Goal: Contribute content: Add original content to the website for others to see

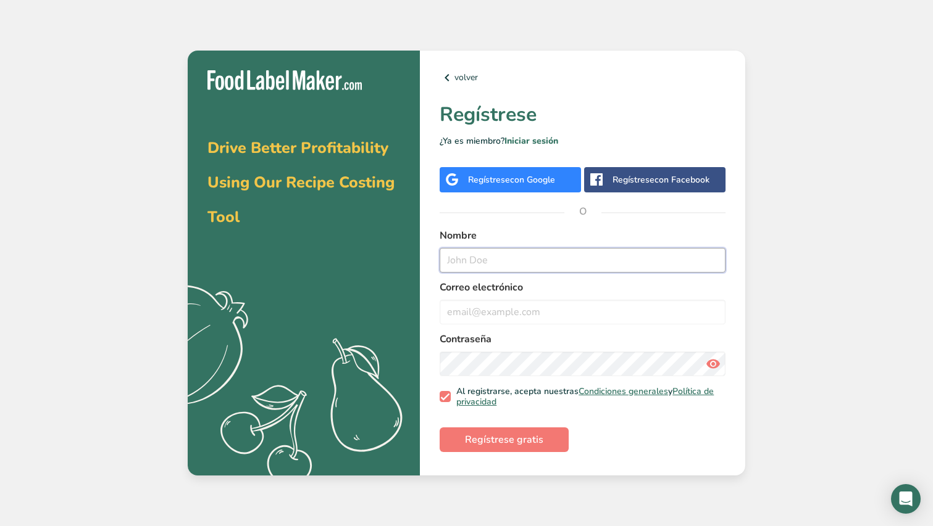
click at [495, 266] on input "text" at bounding box center [582, 260] width 286 height 25
type input "[PERSON_NAME]"
click at [507, 184] on div "Regístrese con Google" at bounding box center [511, 179] width 87 height 13
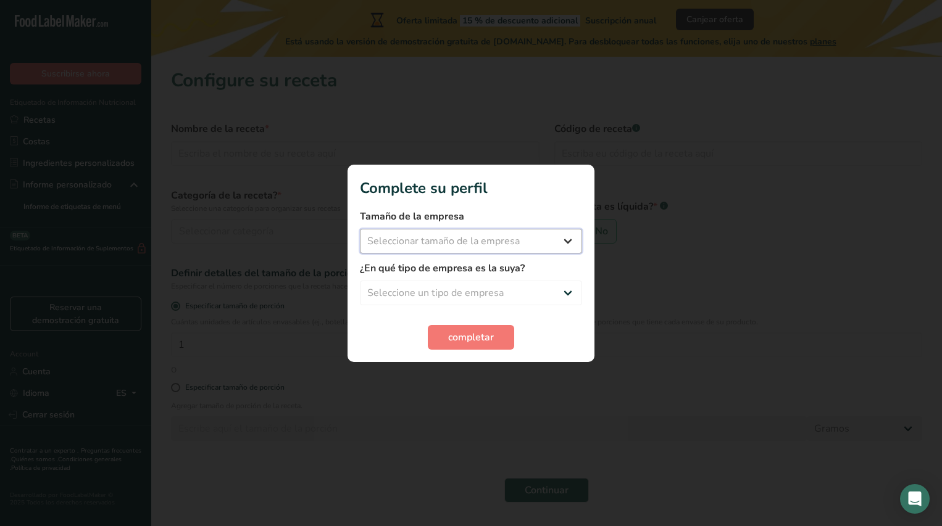
click at [494, 244] on select "Seleccionar tamaño de la empresa Menos de 10 empleados De 10 a 50 empleados De …" at bounding box center [471, 241] width 222 height 25
select select "1"
click at [360, 229] on select "Seleccionar tamaño de la empresa Menos de 10 empleados De 10 a 50 empleados De …" at bounding box center [471, 241] width 222 height 25
click at [474, 306] on form "Tamaño de la empresa Menos de 10 empleados De 10 a 50 empleados De 51 a 500 emp…" at bounding box center [471, 279] width 222 height 141
click at [475, 300] on select "Seleccione un tipo de empresa Fabricante de alimentos envasados Restaurante y c…" at bounding box center [471, 293] width 222 height 25
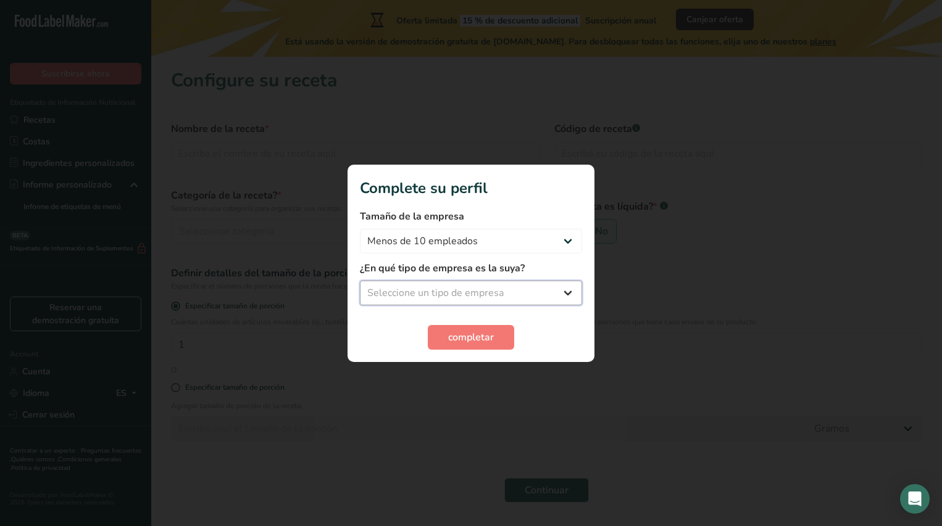
select select "1"
click at [360, 281] on select "Seleccione un tipo de empresa Fabricante de alimentos envasados Restaurante y c…" at bounding box center [471, 293] width 222 height 25
click at [469, 330] on span "completar" at bounding box center [471, 337] width 46 height 15
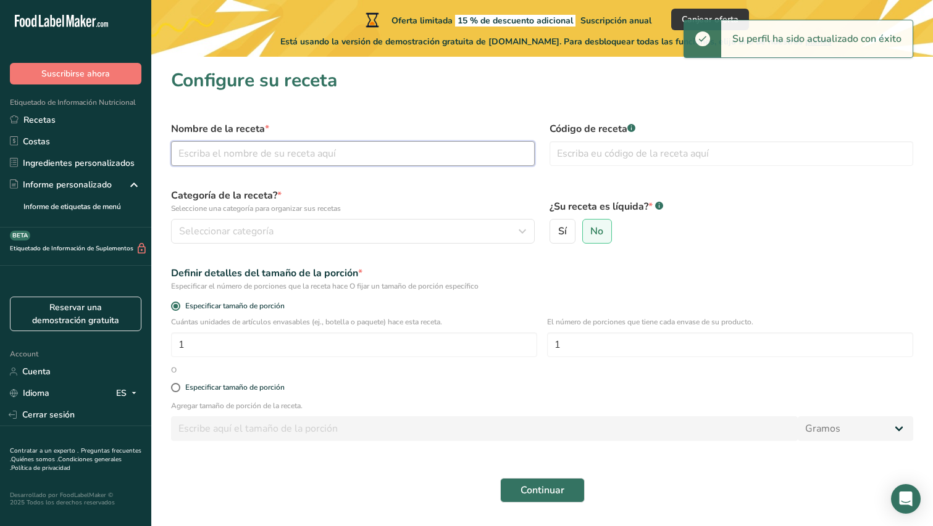
click at [310, 152] on input "text" at bounding box center [353, 153] width 364 height 25
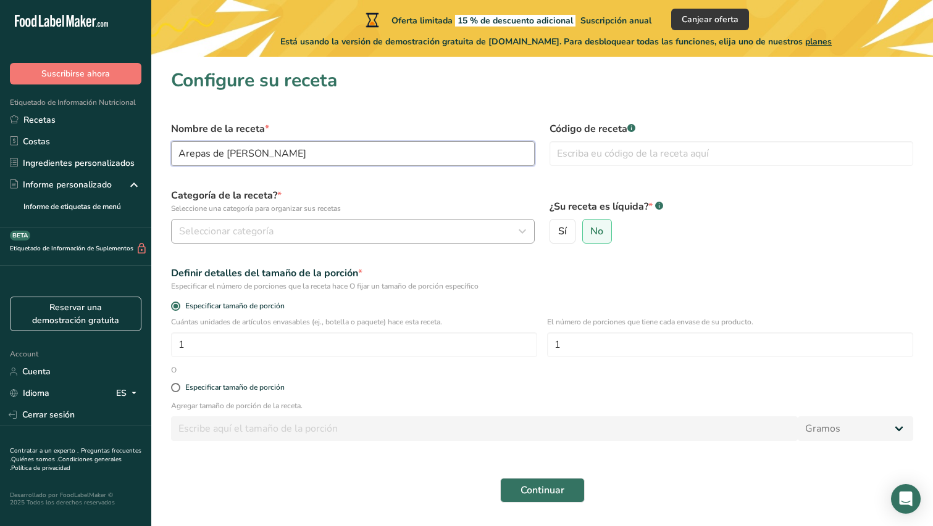
type input "Arepas de maiz blanco"
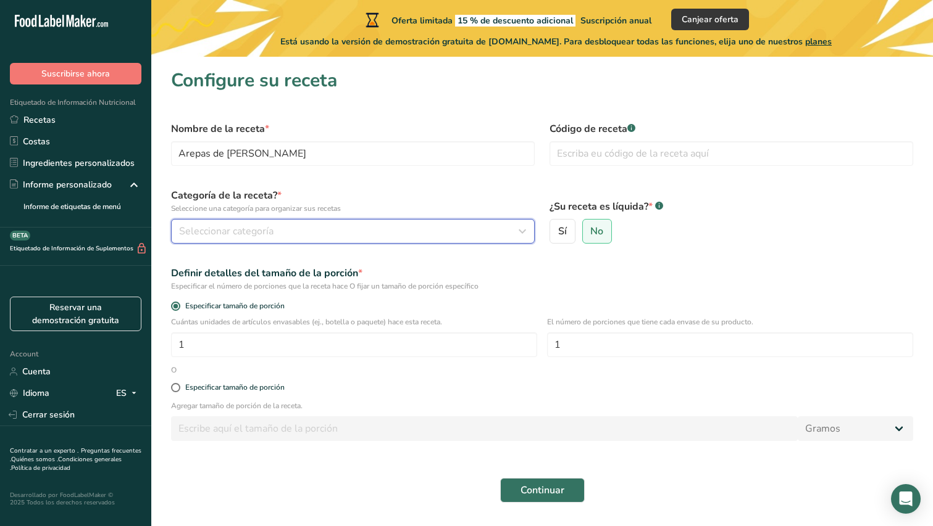
click at [285, 238] on div "Seleccionar categoría" at bounding box center [349, 231] width 340 height 15
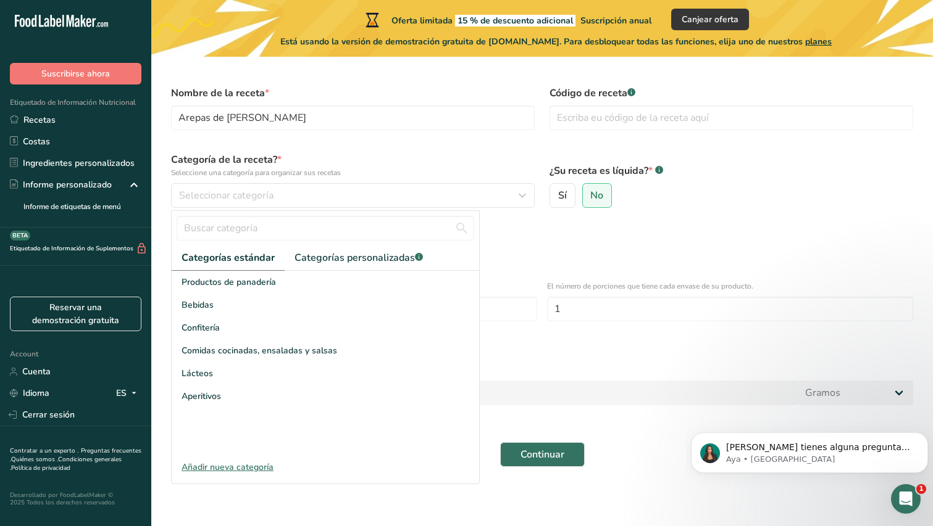
click at [229, 467] on div "Añadir nueva categoría" at bounding box center [325, 467] width 307 height 13
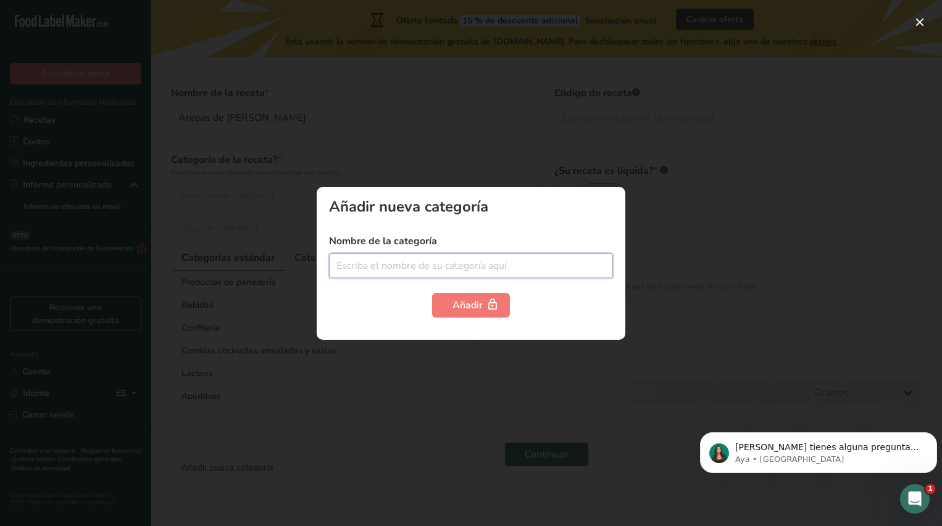
click at [401, 276] on input "text" at bounding box center [471, 266] width 284 height 25
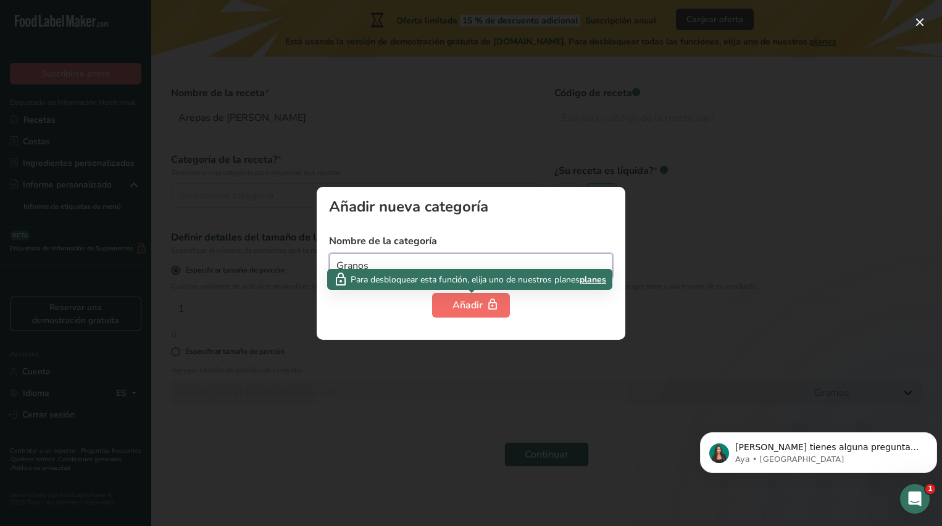
type input "Granos"
click at [470, 314] on button "Añadir" at bounding box center [471, 305] width 78 height 25
click at [485, 304] on span "button" at bounding box center [492, 305] width 15 height 15
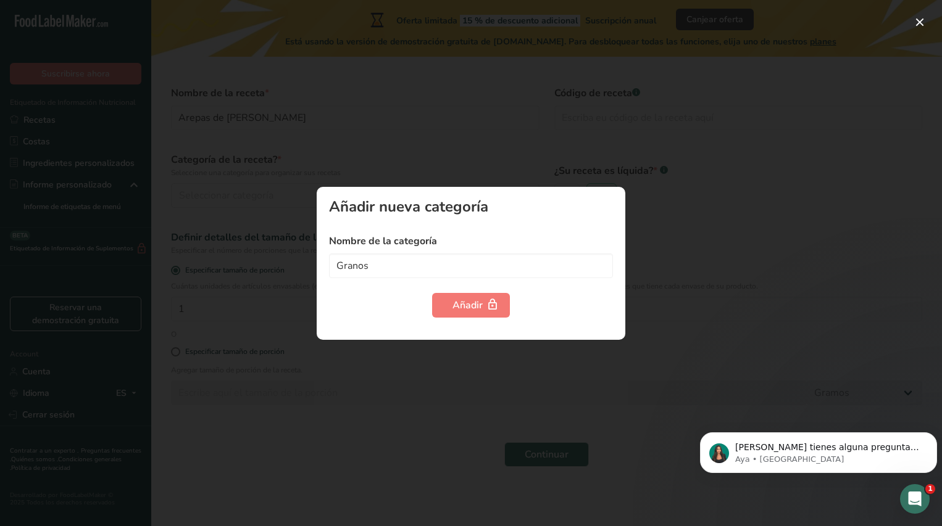
click at [480, 153] on div at bounding box center [471, 263] width 942 height 526
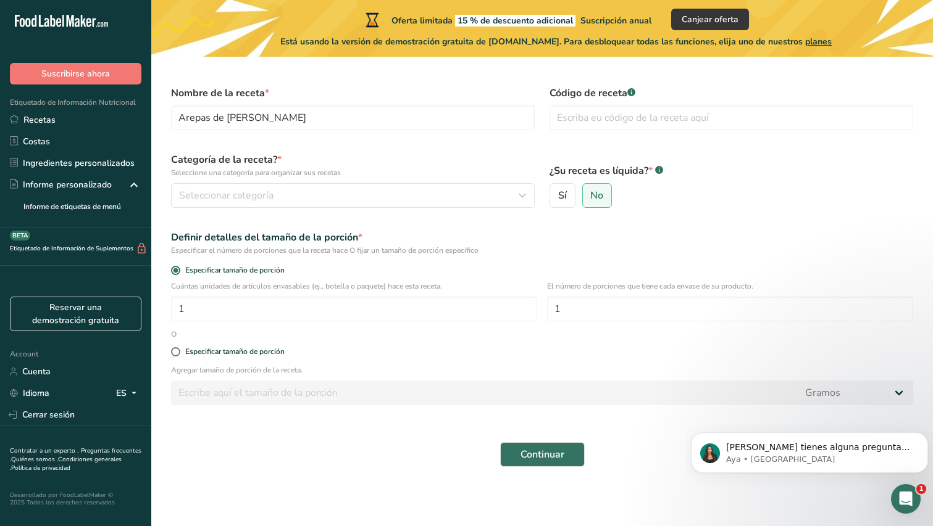
click at [412, 211] on div "Categoría de la receta? * Seleccione una categoría para organizar sus recetas S…" at bounding box center [353, 180] width 378 height 70
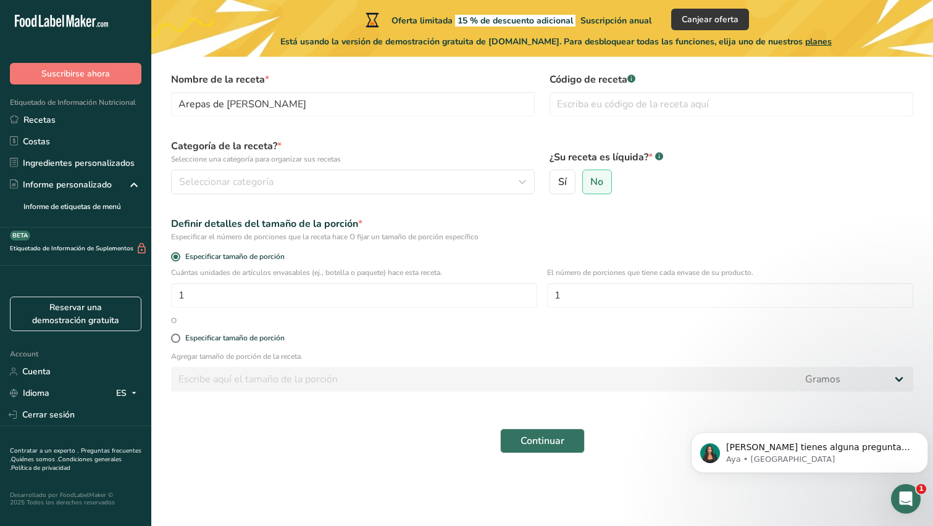
scroll to position [51, 0]
drag, startPoint x: 602, startPoint y: 297, endPoint x: 489, endPoint y: 304, distance: 113.8
click at [489, 304] on div "Cuántas unidades de artículos envasables (ej., botella o paquete) hace esta rec…" at bounding box center [542, 290] width 757 height 48
type input "6"
click at [177, 339] on span at bounding box center [175, 337] width 9 height 9
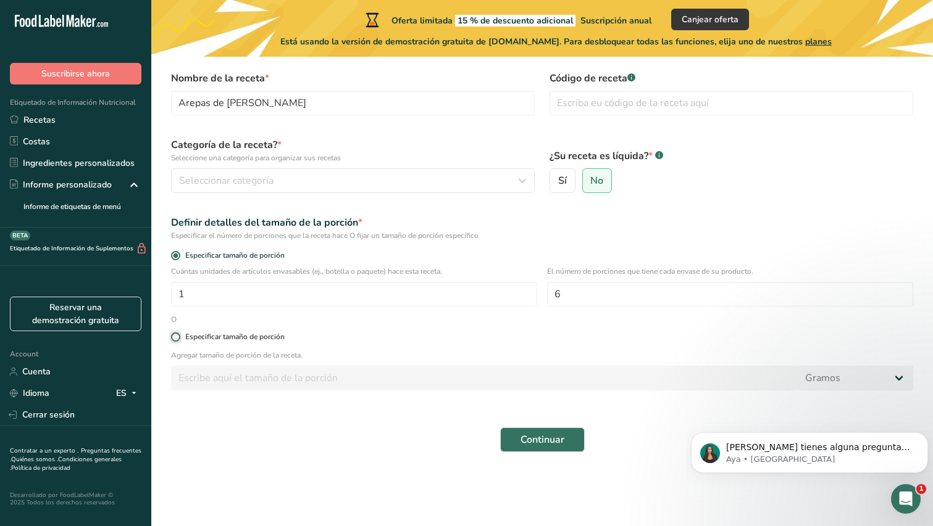
click at [177, 339] on input "Especificar tamaño de porción" at bounding box center [175, 337] width 8 height 8
radio input "true"
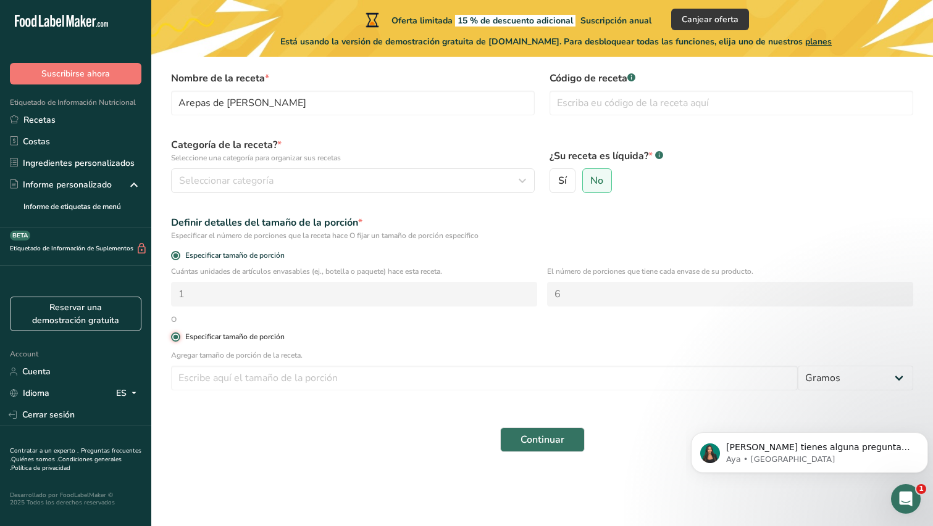
radio input "false"
click at [177, 339] on span at bounding box center [175, 337] width 9 height 9
click at [177, 339] on input "Especificar tamaño de porción" at bounding box center [175, 337] width 8 height 8
click at [175, 318] on div "O" at bounding box center [174, 319] width 20 height 11
click at [172, 256] on span at bounding box center [175, 255] width 9 height 9
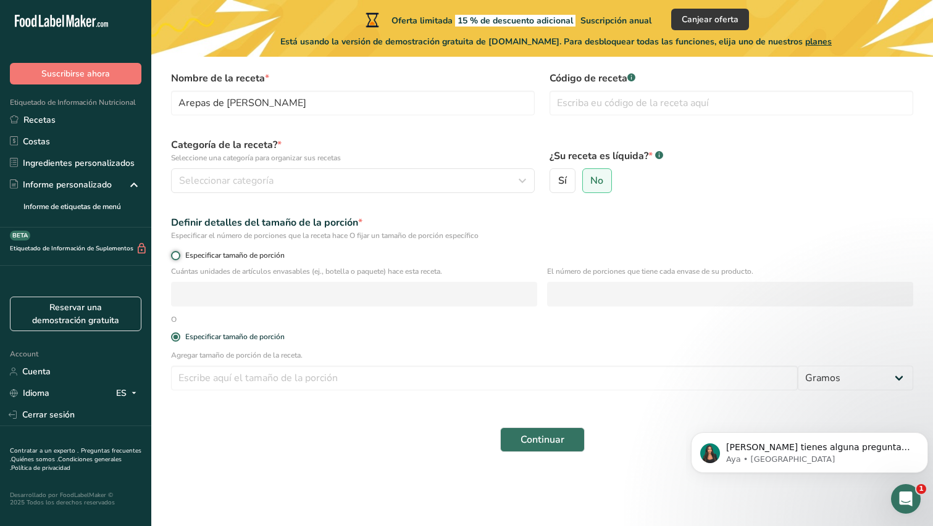
click at [172, 256] on input "Especificar tamaño de porción" at bounding box center [175, 256] width 8 height 8
radio input "true"
radio input "false"
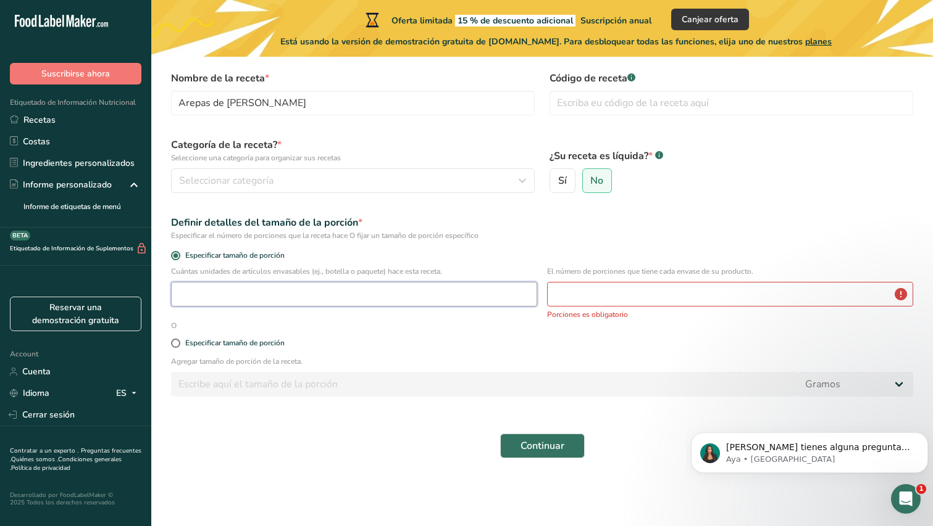
click at [343, 284] on input "number" at bounding box center [354, 294] width 366 height 25
type input "6"
click at [560, 302] on input "number" at bounding box center [730, 294] width 366 height 25
type input "1"
